Goal: Task Accomplishment & Management: Use online tool/utility

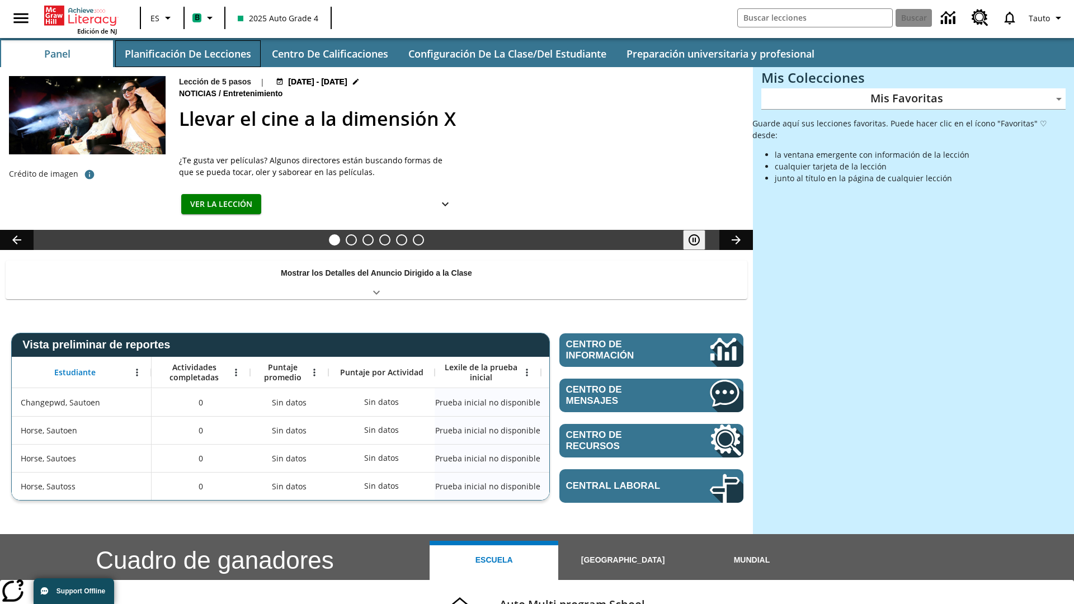
click at [187, 54] on button "Planificación de lecciones" at bounding box center [187, 53] width 145 height 27
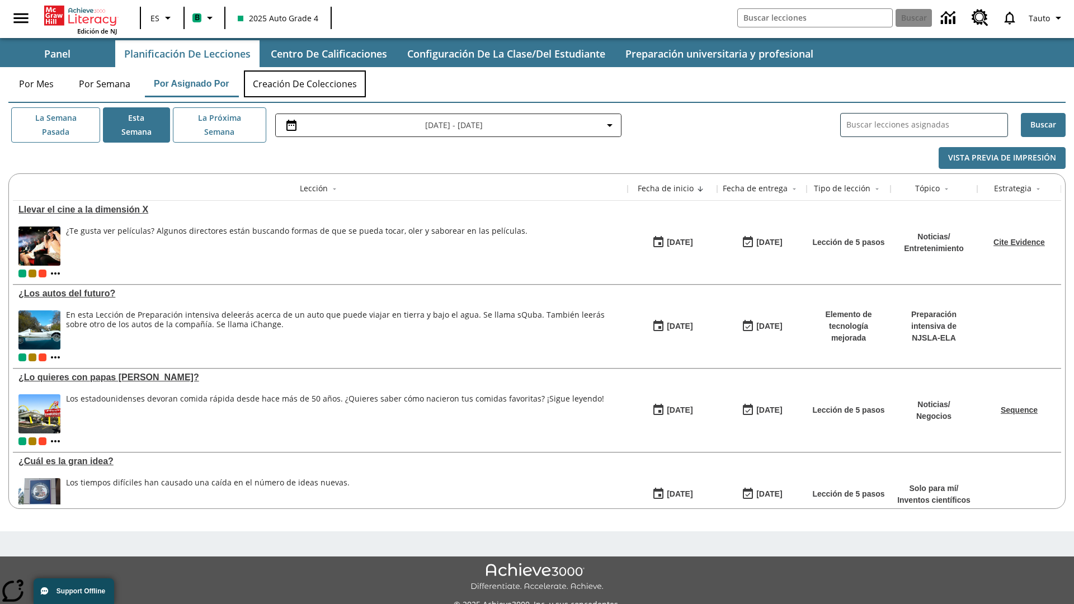
click at [305, 84] on button "Creación de colecciones" at bounding box center [305, 83] width 122 height 27
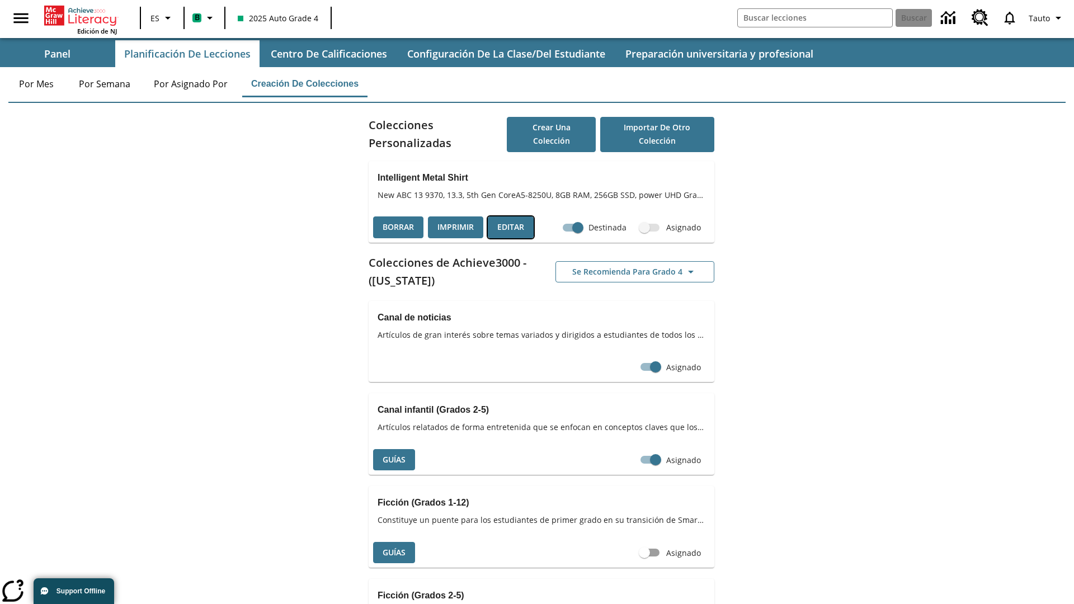
click at [511, 227] on button "Editar" at bounding box center [511, 228] width 46 height 22
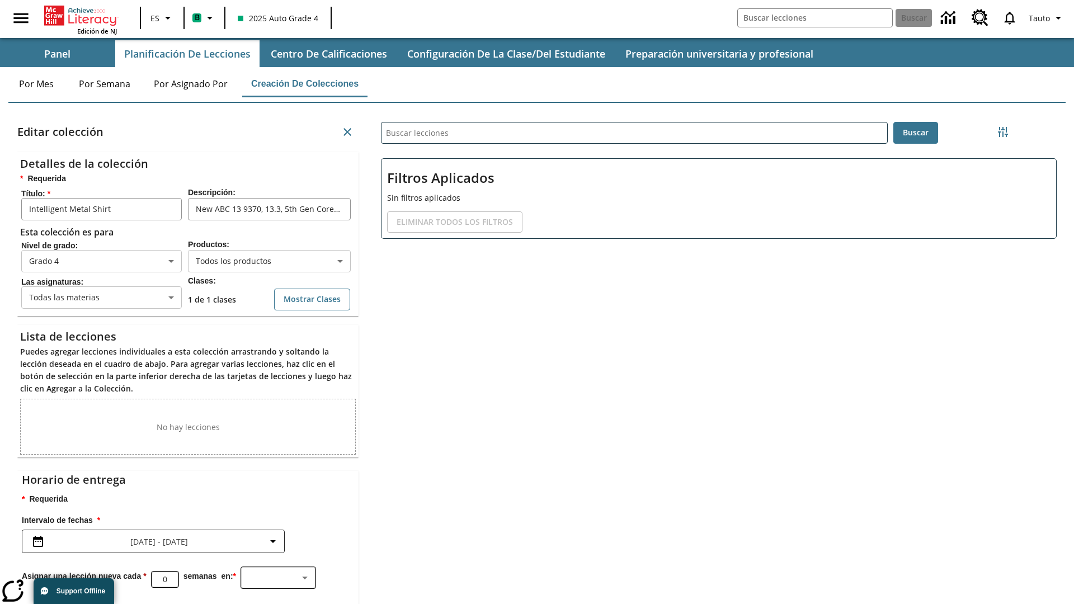
scroll to position [1, 1]
click at [269, 265] on body "Saltar al contenido principal Edición de NJ ES B 2025 Auto Grade 4 Buscar 0 Tau…" at bounding box center [537, 345] width 1074 height 691
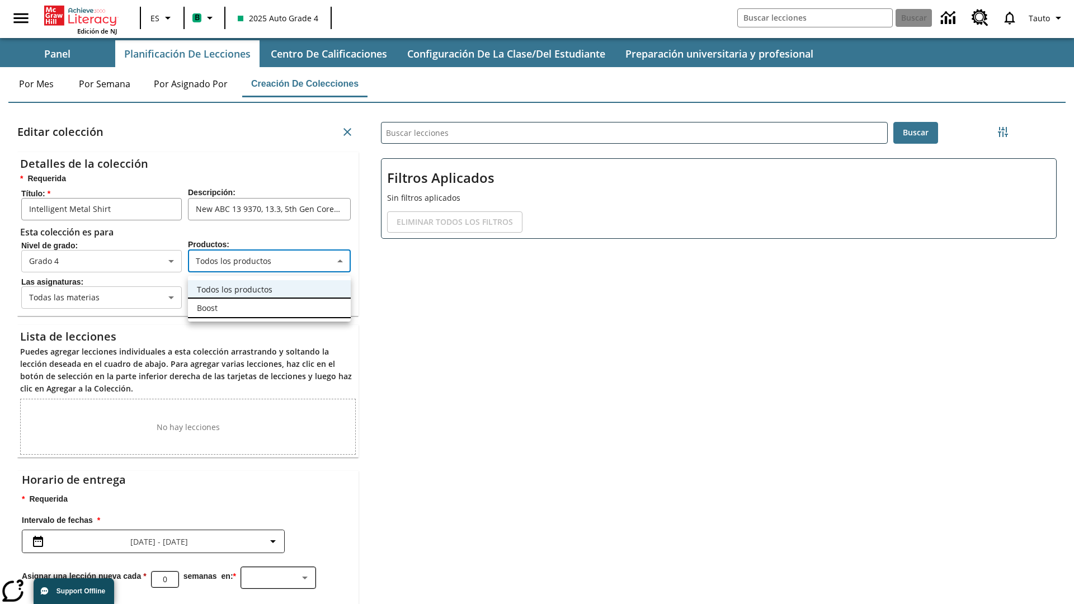
click at [269, 308] on li "Boost" at bounding box center [269, 308] width 163 height 18
type input "12"
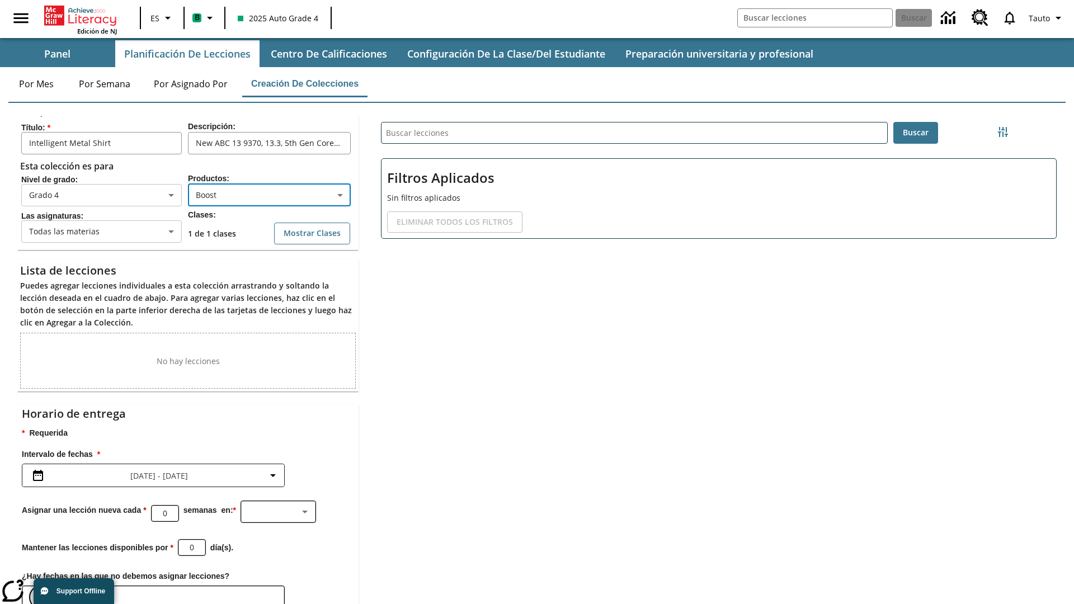
click at [41, 592] on icon "Elegir fechas" at bounding box center [41, 597] width 10 height 11
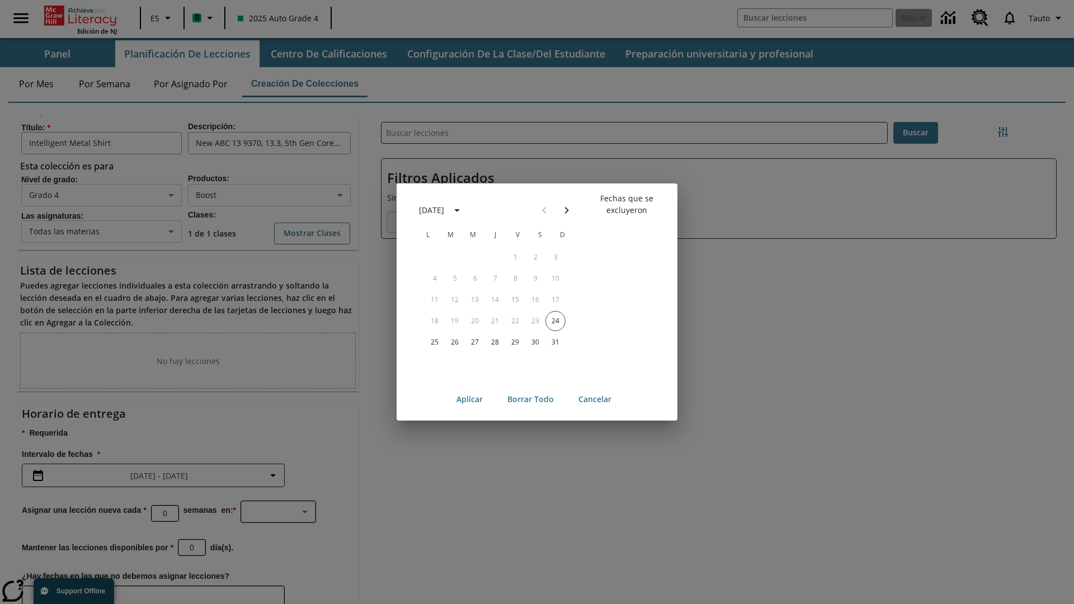
scroll to position [124, 0]
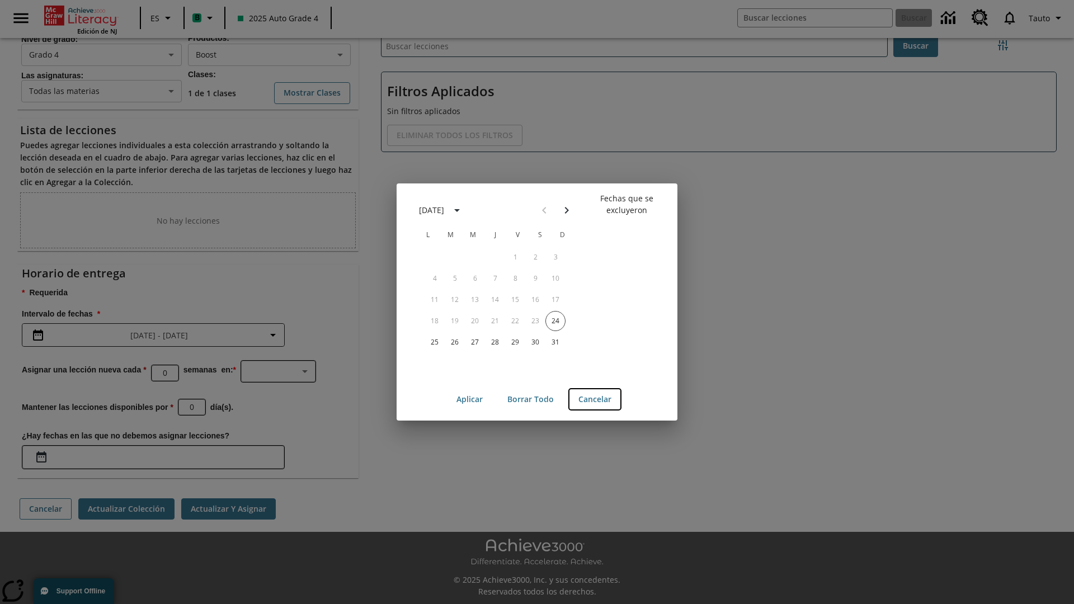
click at [595, 399] on button "Cancelar" at bounding box center [595, 399] width 51 height 21
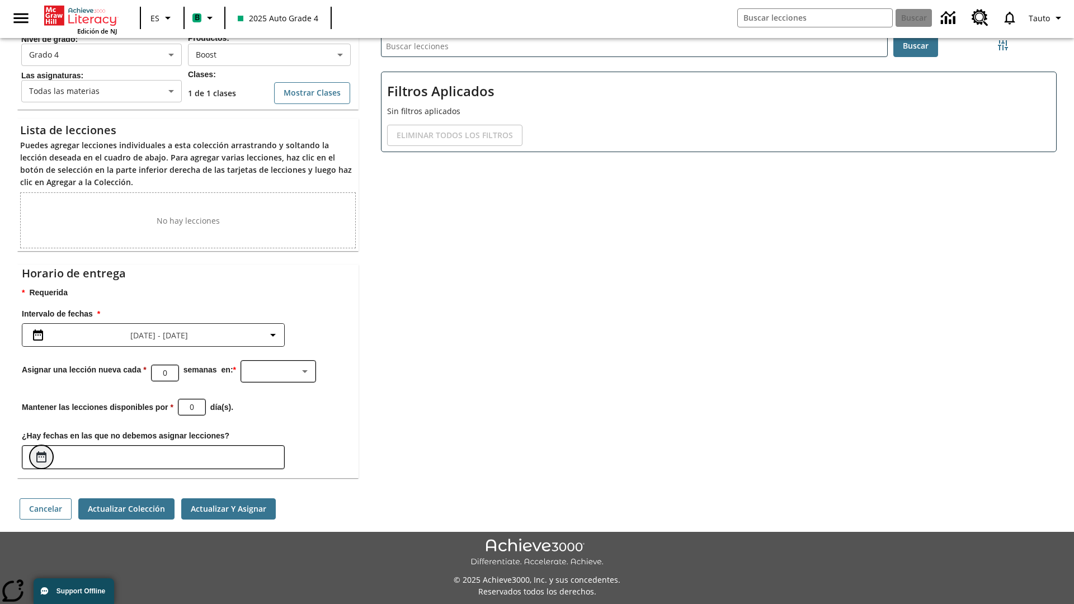
scroll to position [87, 0]
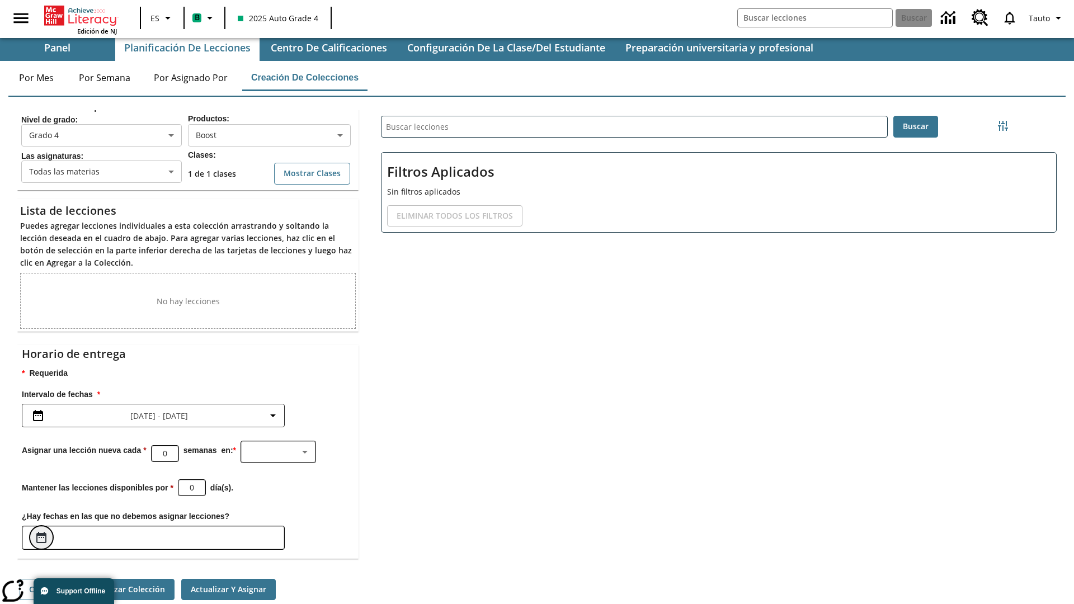
click at [41, 532] on icon "Elegir fechas" at bounding box center [41, 537] width 10 height 11
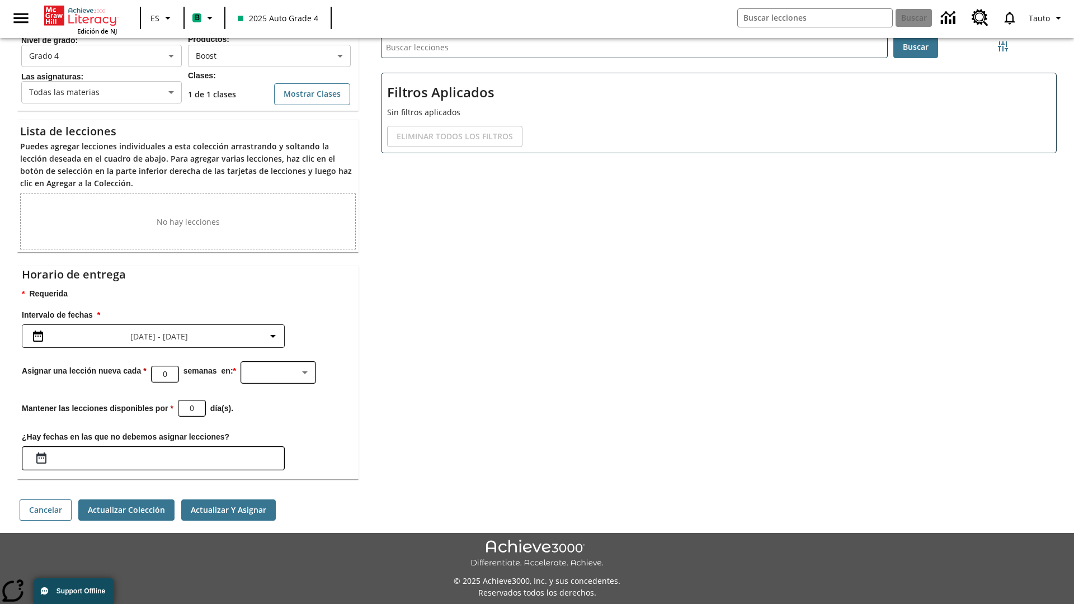
scroll to position [124, 0]
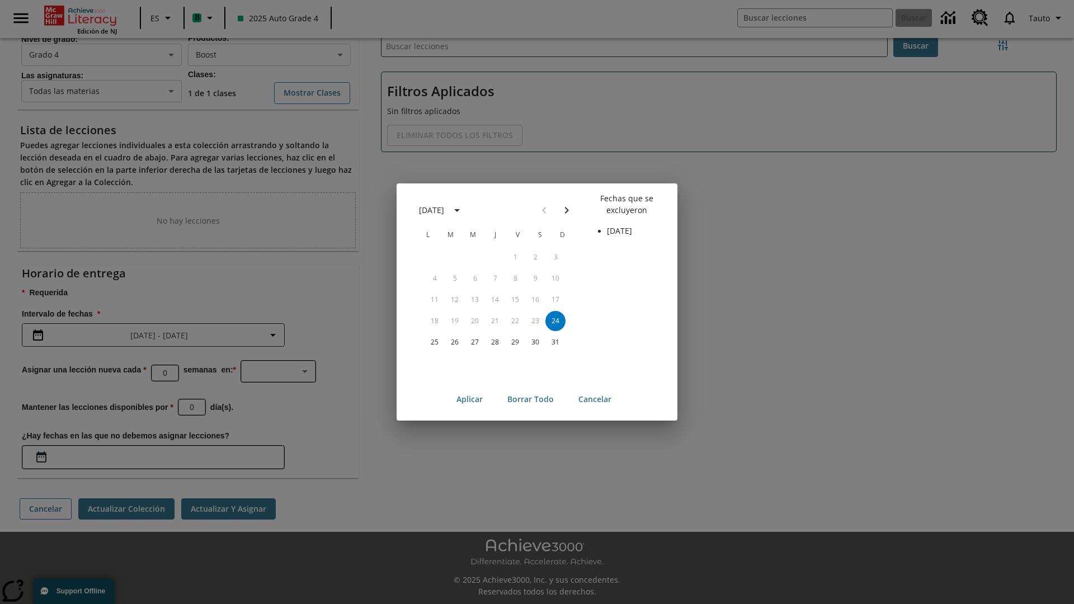
click at [556, 321] on button "24" at bounding box center [556, 321] width 20 height 20
click at [530, 399] on button "Borrar todo" at bounding box center [531, 399] width 64 height 21
click at [556, 321] on button "24" at bounding box center [556, 321] width 20 height 20
